Goal: Find specific page/section: Find specific page/section

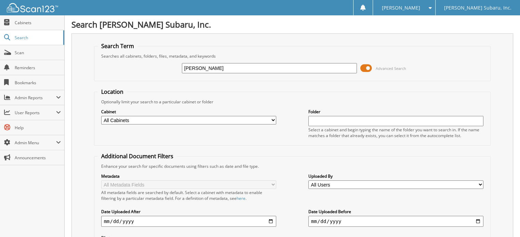
type input "[PERSON_NAME]"
click at [370, 68] on span at bounding box center [366, 68] width 12 height 10
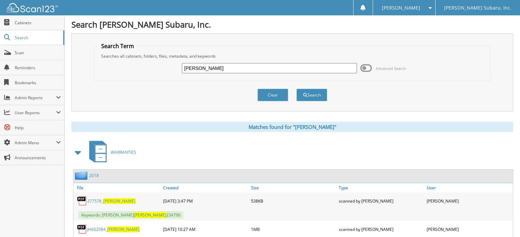
drag, startPoint x: 73, startPoint y: 150, endPoint x: 77, endPoint y: 150, distance: 3.4
click at [74, 150] on span at bounding box center [78, 153] width 10 height 12
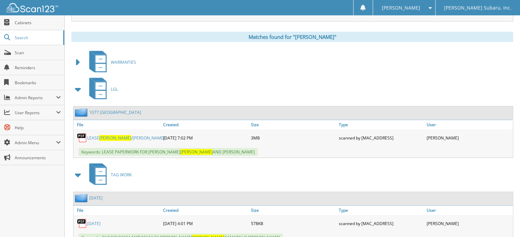
scroll to position [102, 0]
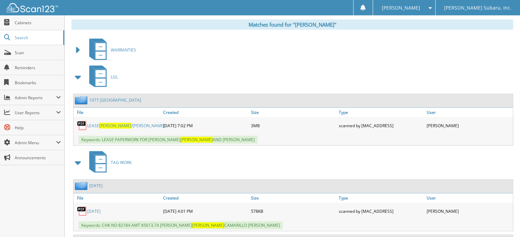
click at [131, 123] on link "LEASE [PERSON_NAME] /[PERSON_NAME]" at bounding box center [126, 126] width 78 height 6
